Goal: Information Seeking & Learning: Learn about a topic

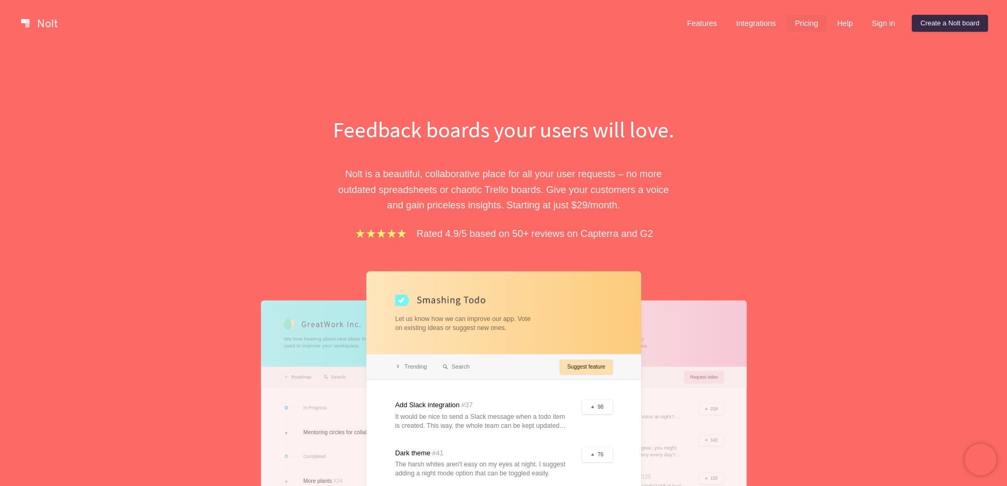
click at [804, 18] on link "Pricing" at bounding box center [807, 23] width 40 height 17
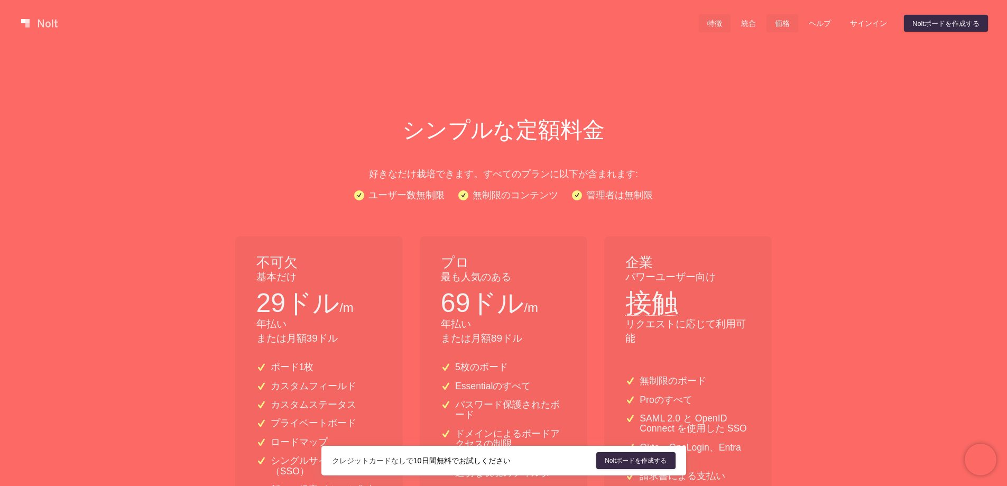
click at [714, 21] on font "特徴" at bounding box center [714, 24] width 15 height 8
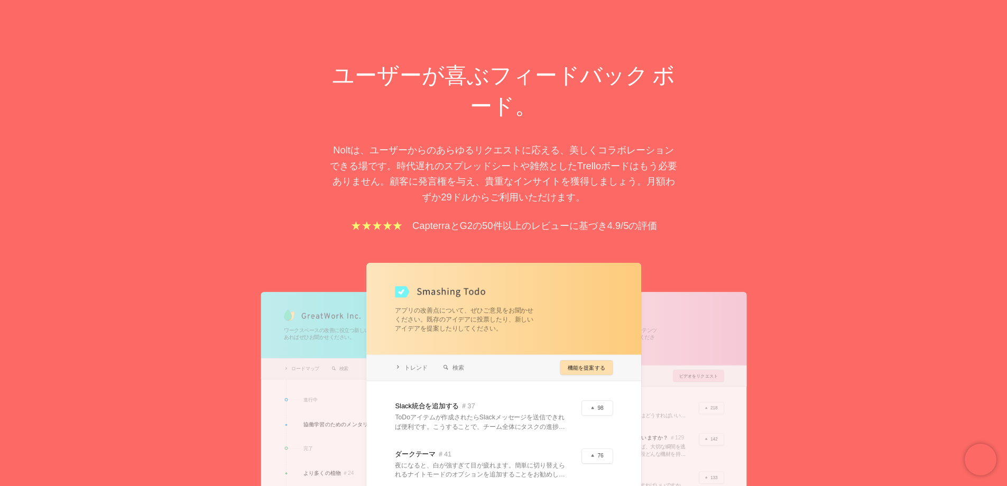
scroll to position [317, 0]
